Goal: Task Accomplishment & Management: Manage account settings

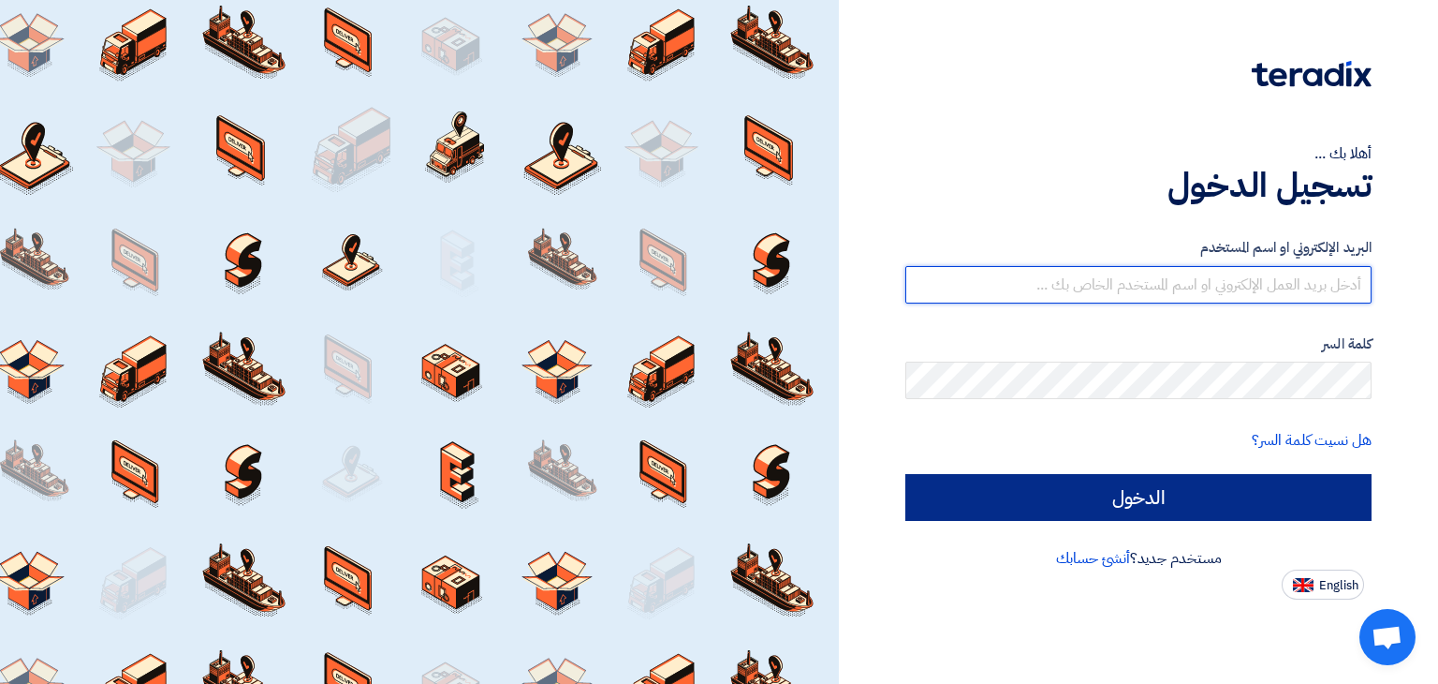
type input "mustafa@trappestcontrol.com"
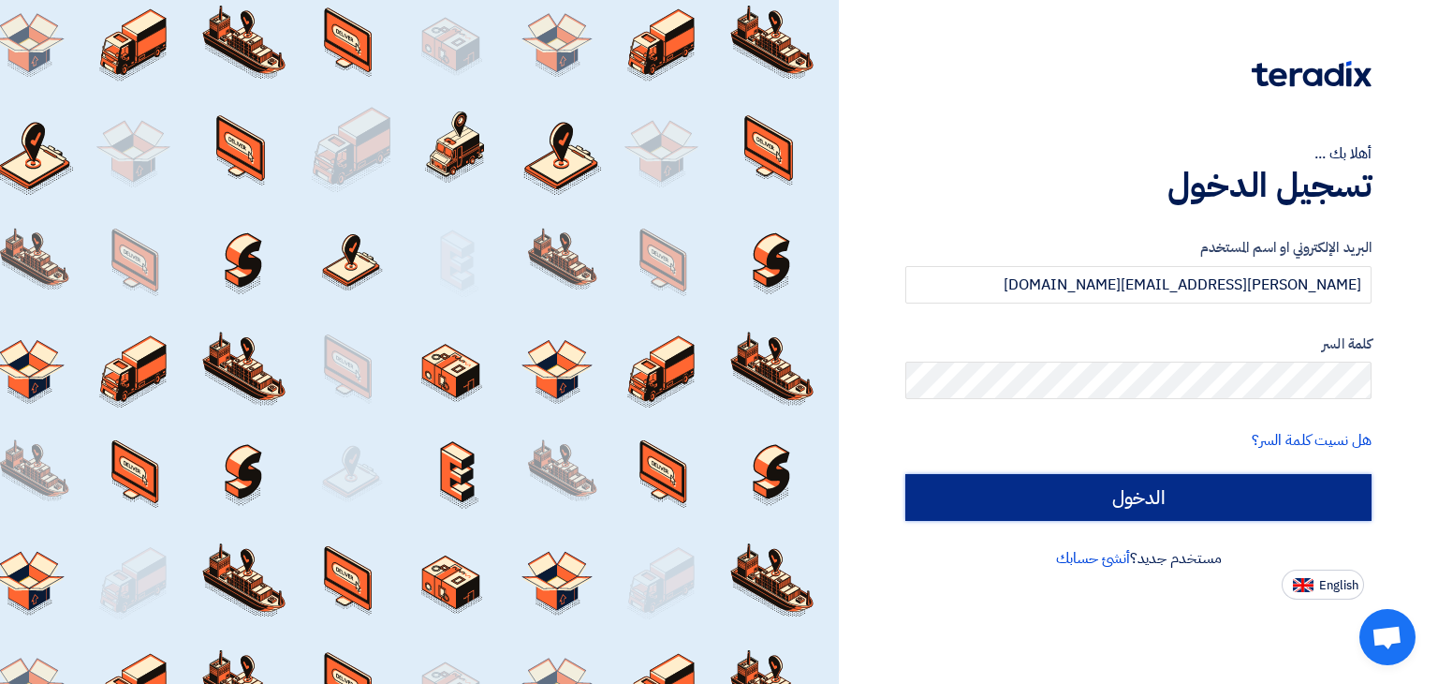
click at [1135, 493] on input "الدخول" at bounding box center [1139, 497] width 466 height 47
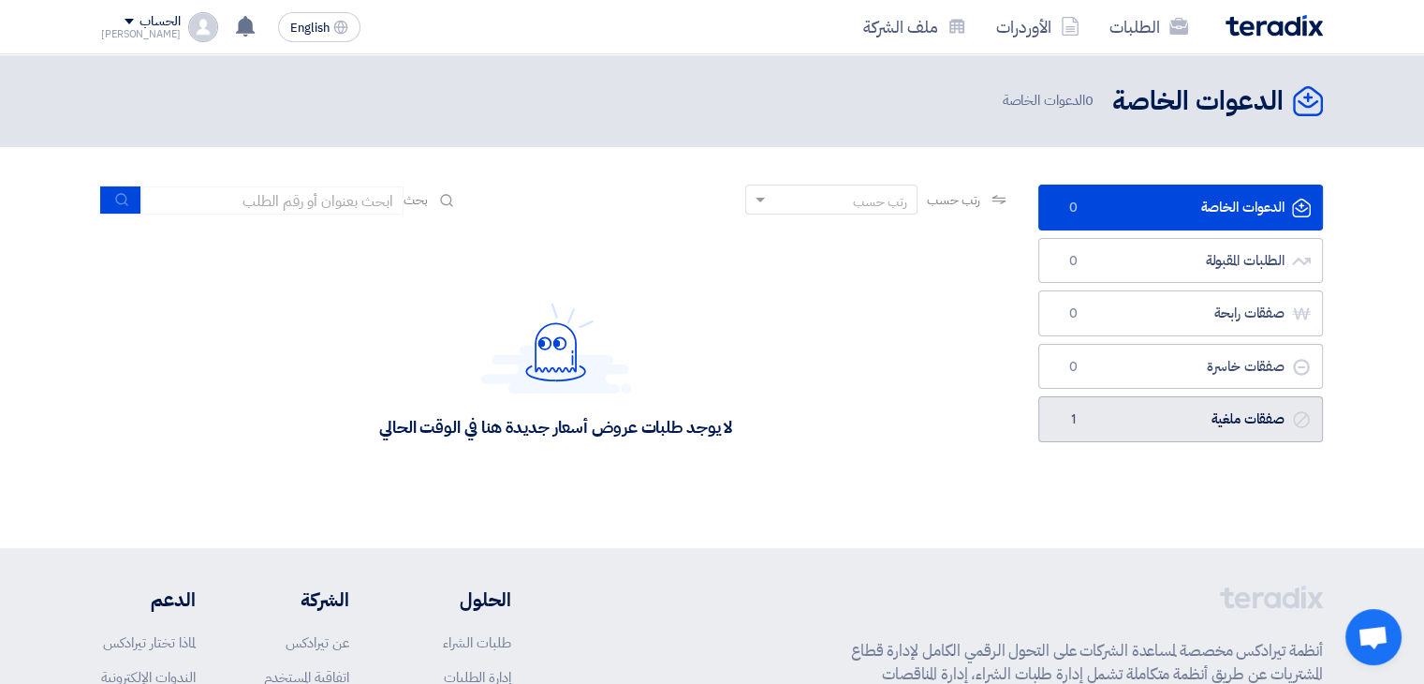
click at [1169, 410] on link "صفقات ملغية صفقات ملغية 1" at bounding box center [1181, 419] width 285 height 46
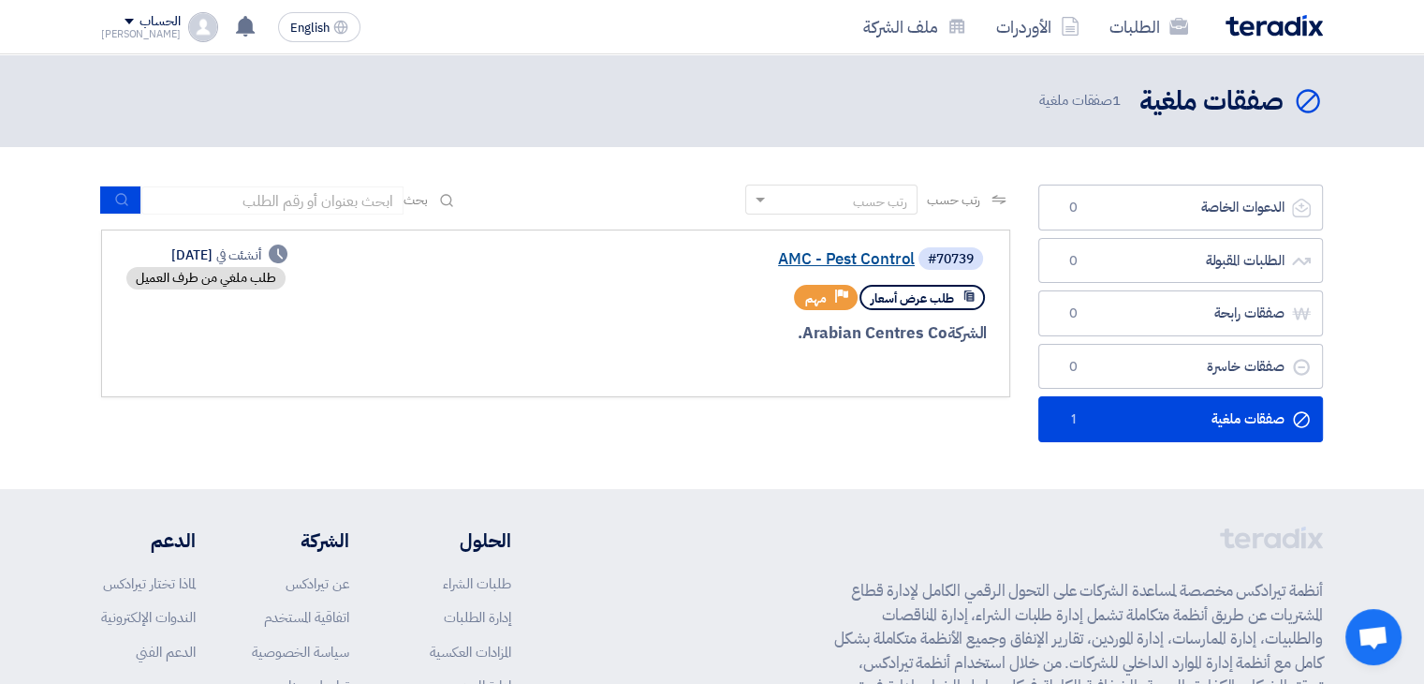
click at [869, 252] on link "AMC - Pest Control" at bounding box center [727, 259] width 375 height 17
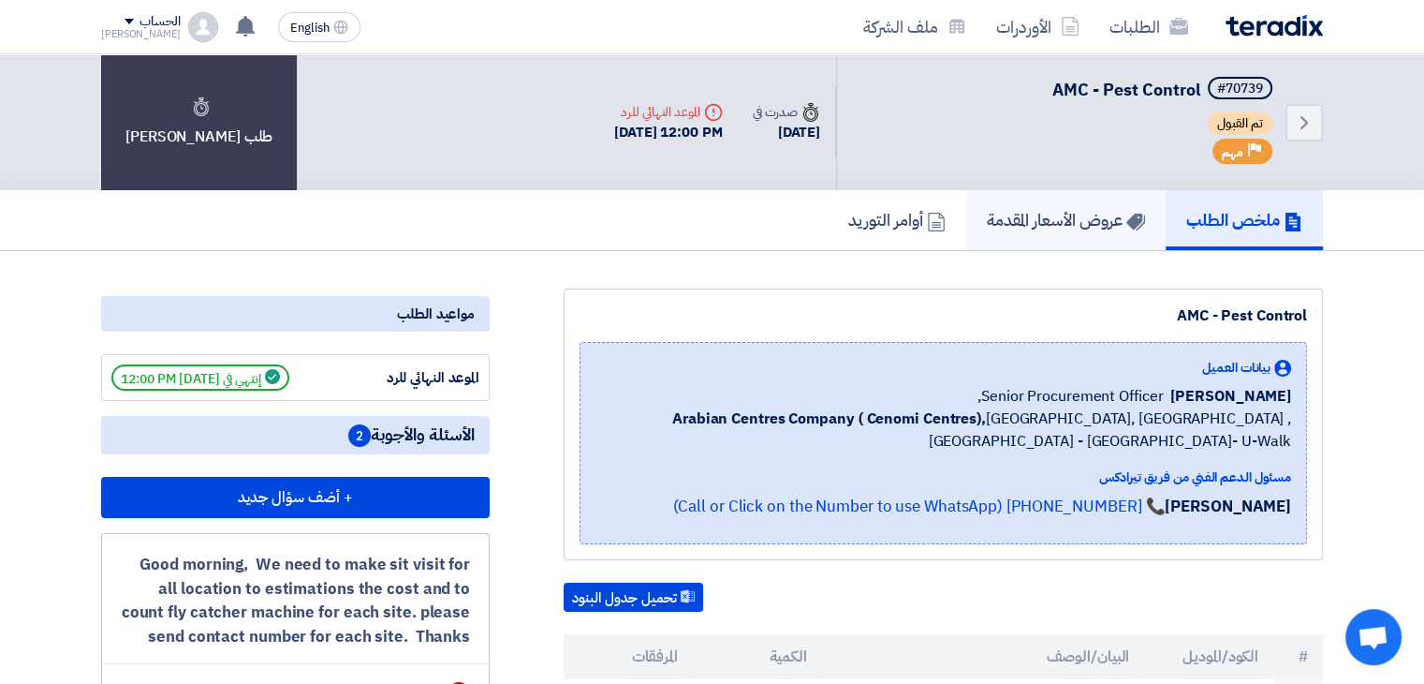
click at [1035, 229] on link "عروض الأسعار المقدمة" at bounding box center [1065, 220] width 199 height 60
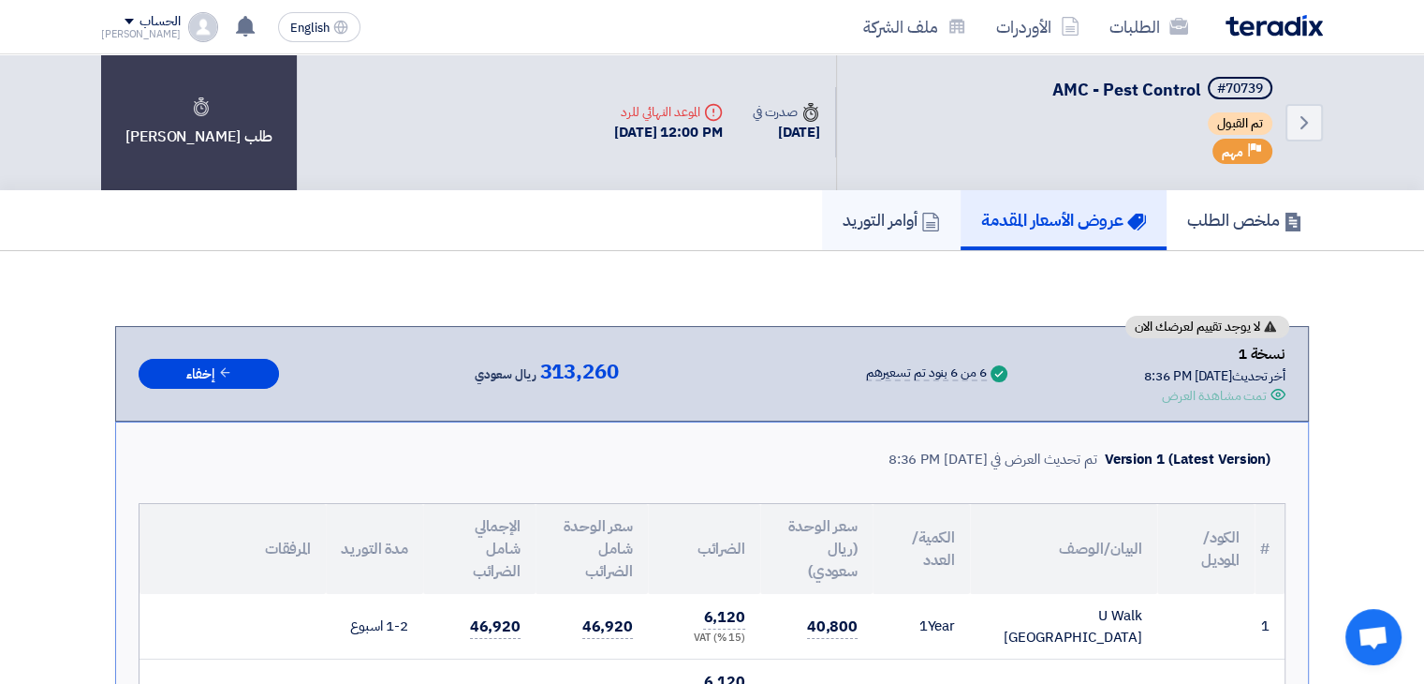
click at [876, 203] on link "أوامر التوريد" at bounding box center [891, 220] width 139 height 60
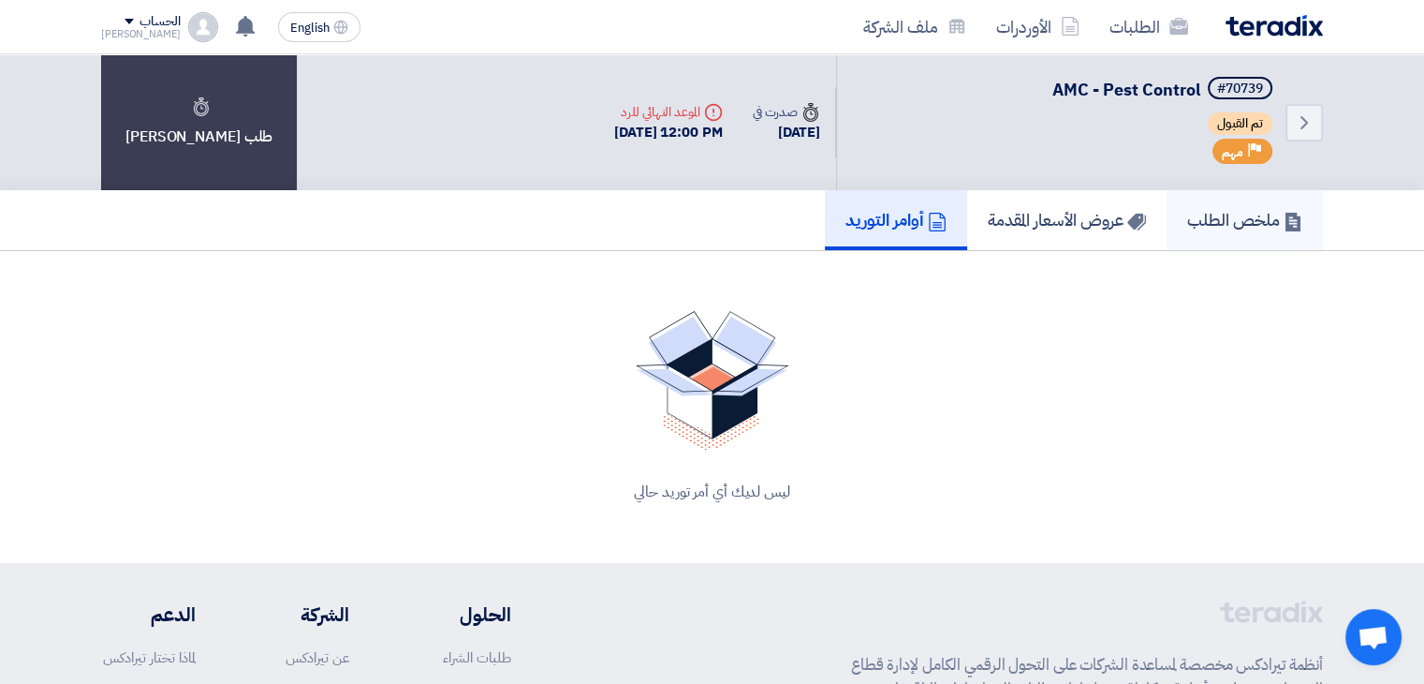
click at [1217, 225] on h5 "ملخص الطلب" at bounding box center [1244, 220] width 115 height 22
